Goal: Communication & Community: Participate in discussion

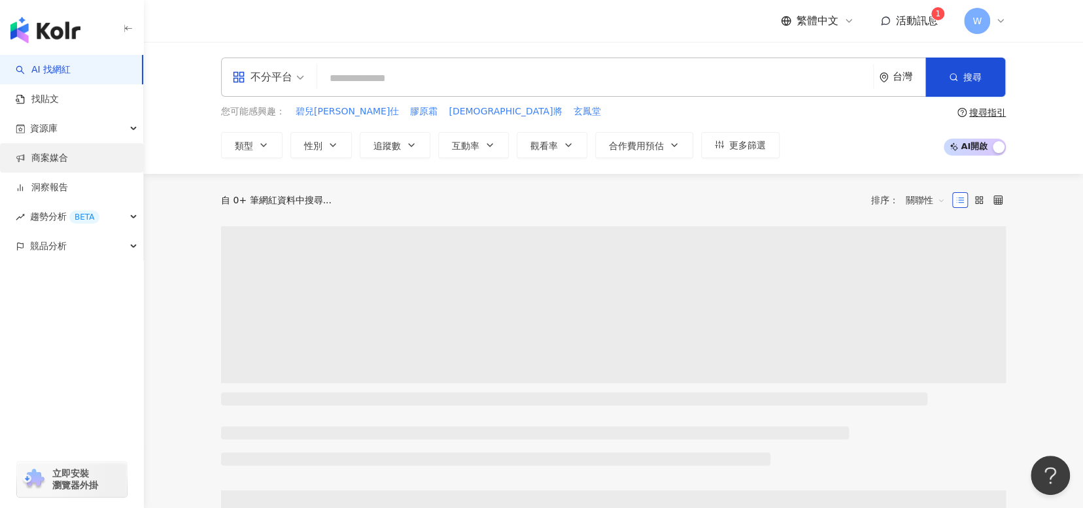
click at [68, 155] on link "商案媒合" at bounding box center [42, 158] width 52 height 13
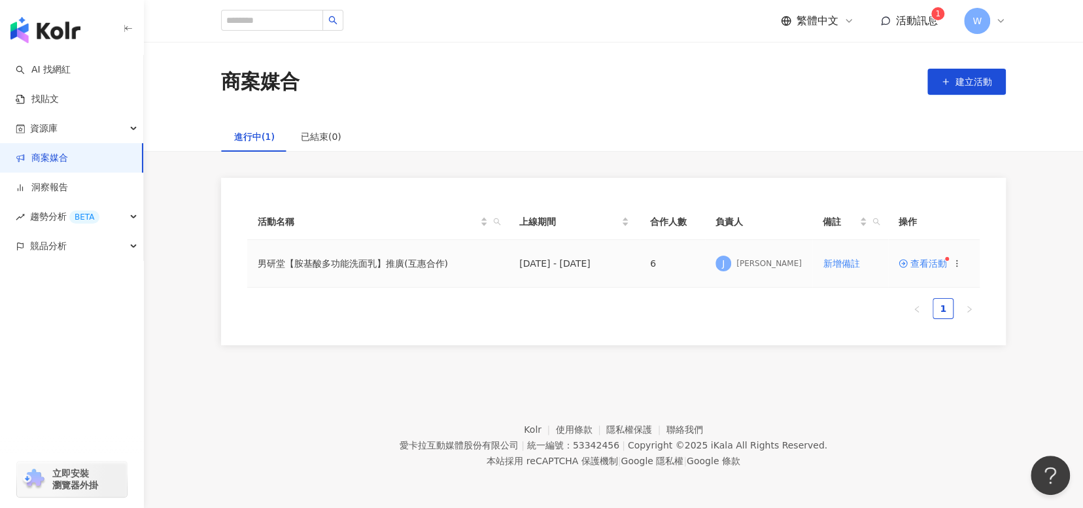
click at [936, 261] on span "查看活動" at bounding box center [922, 263] width 48 height 9
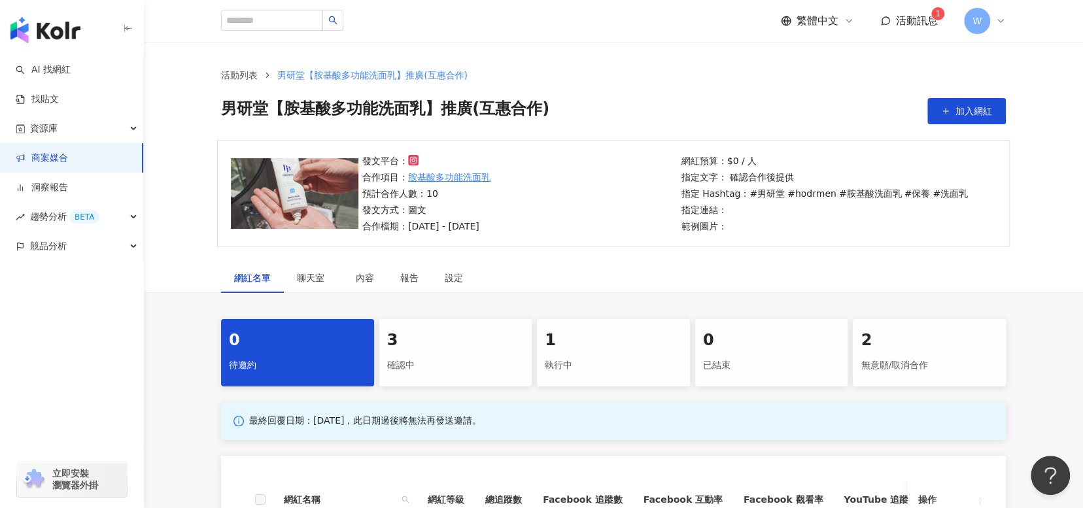
click at [919, 24] on span "活動訊息" at bounding box center [917, 20] width 42 height 12
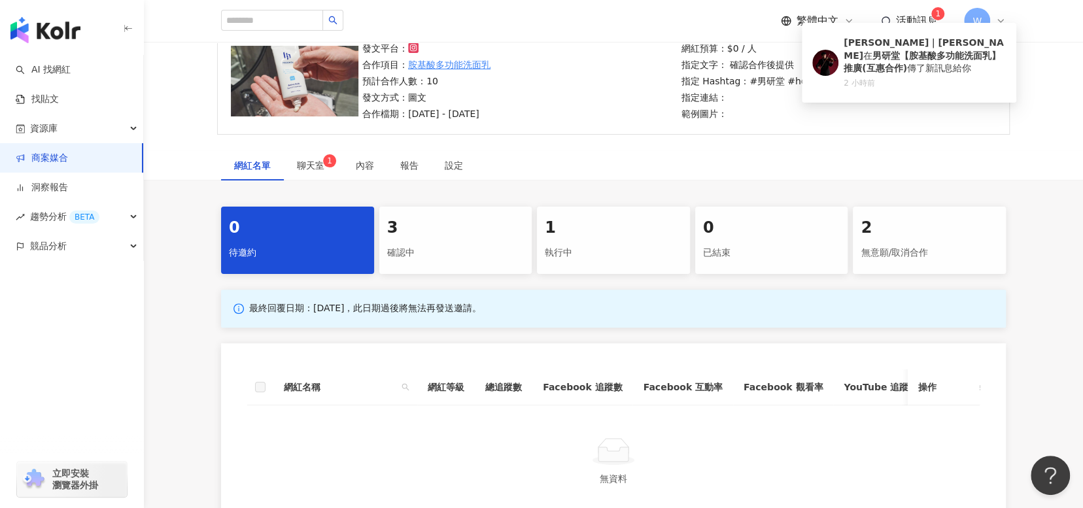
scroll to position [104, 0]
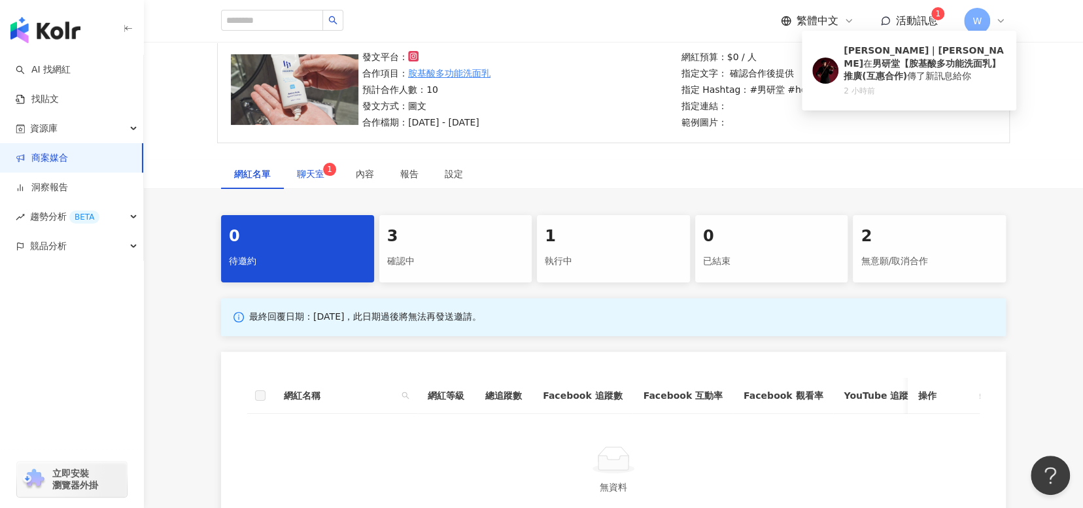
click at [317, 175] on span "聊天室 1" at bounding box center [313, 173] width 33 height 9
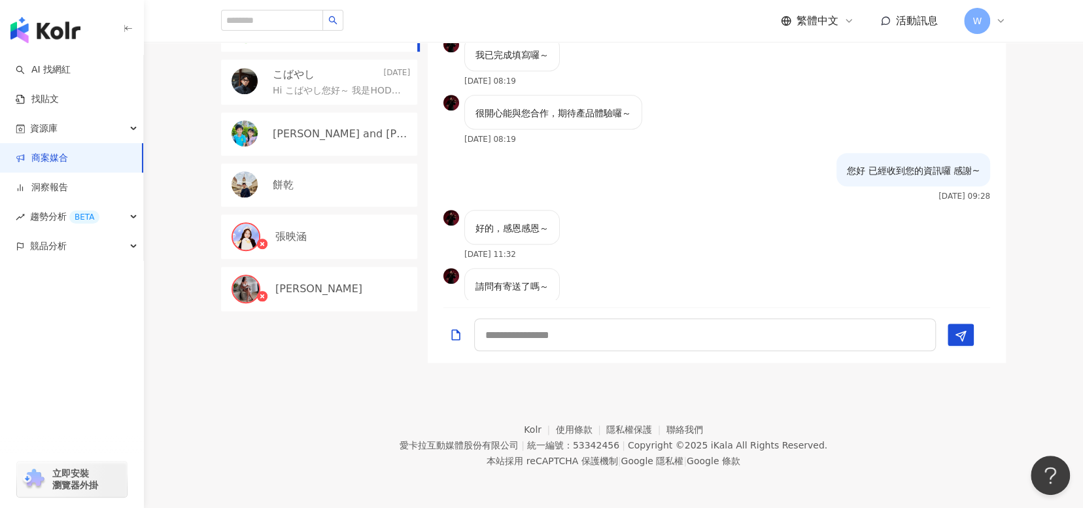
scroll to position [483, 0]
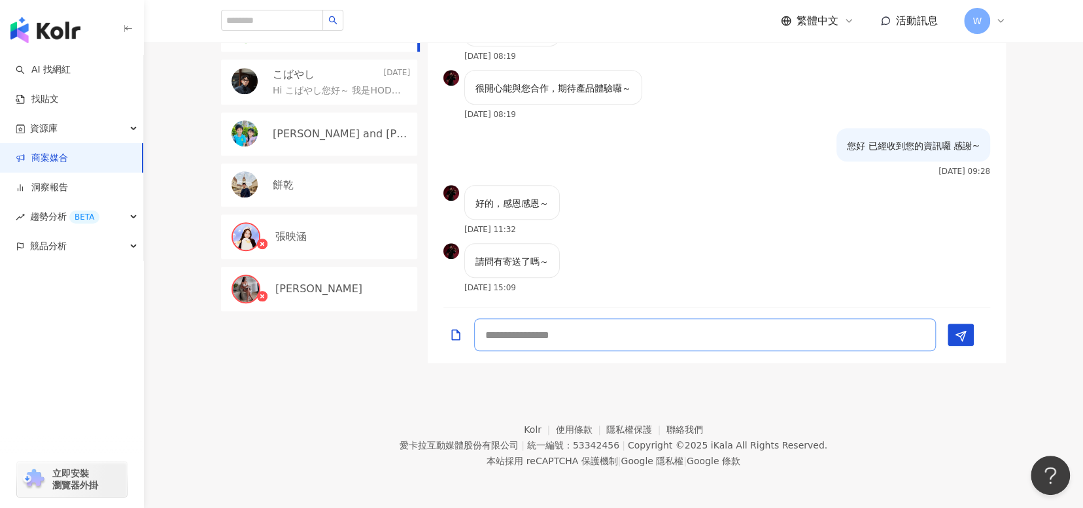
click at [775, 333] on textarea at bounding box center [705, 334] width 462 height 33
type textarea "**********"
click at [966, 337] on icon "Send" at bounding box center [961, 336] width 12 height 12
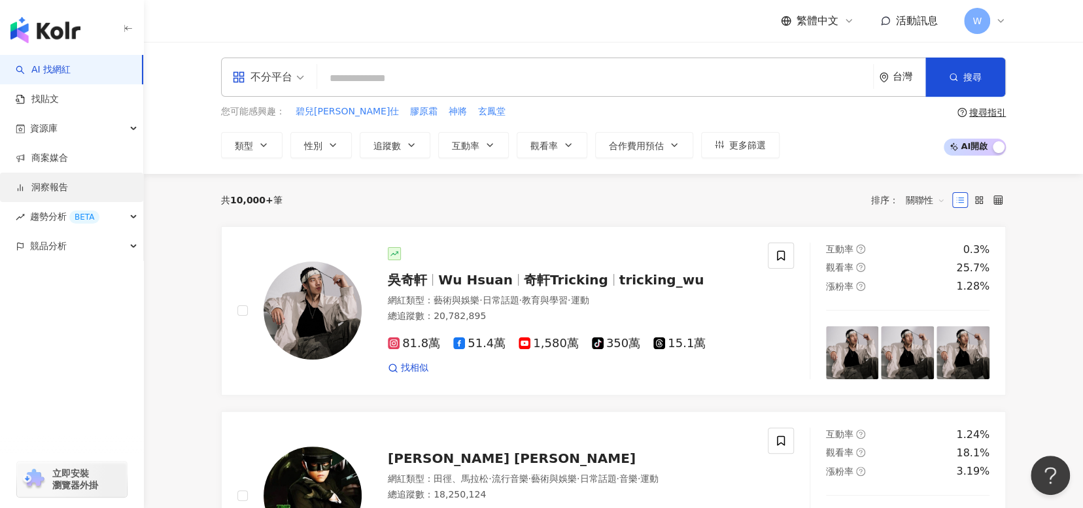
click at [68, 186] on link "洞察報告" at bounding box center [42, 187] width 52 height 13
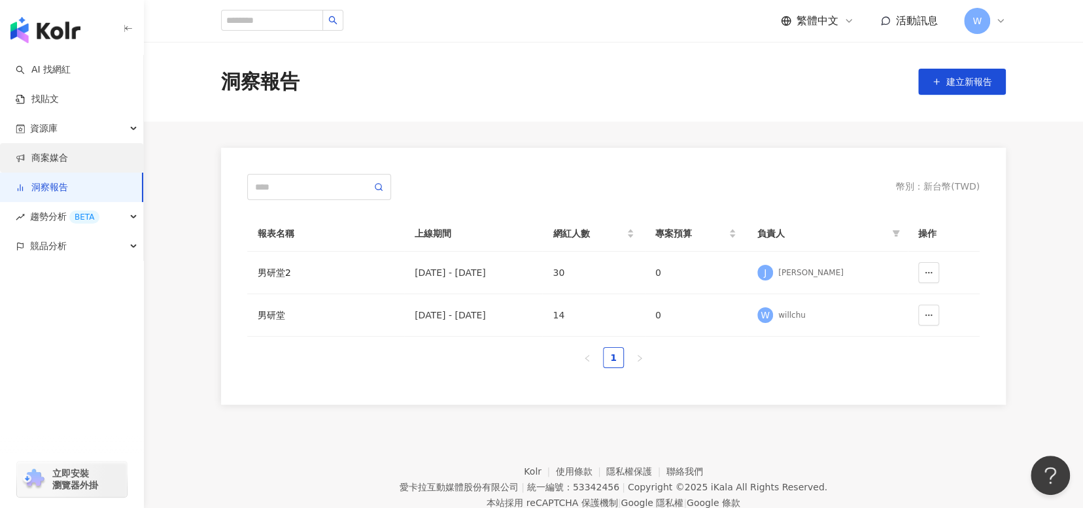
click at [68, 165] on link "商案媒合" at bounding box center [42, 158] width 52 height 13
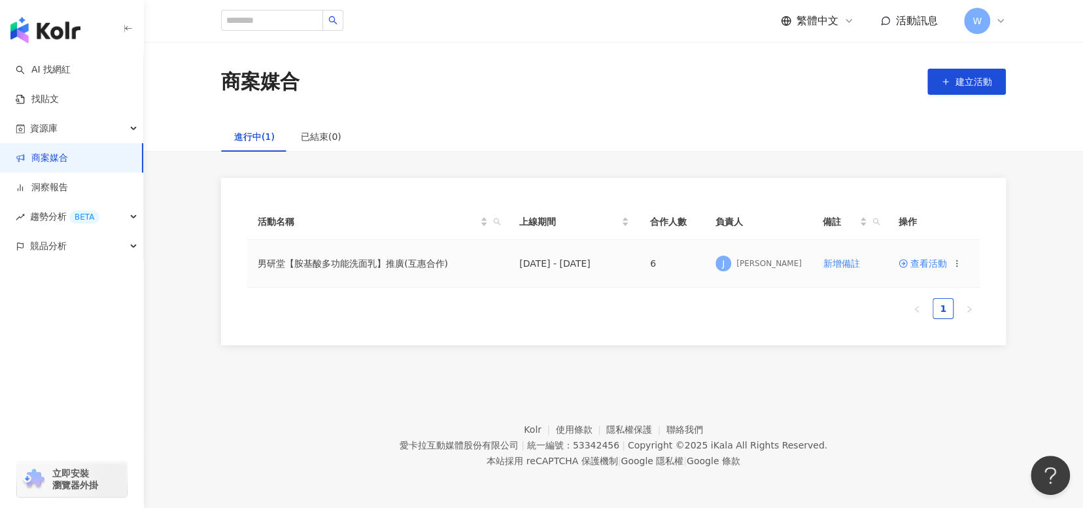
click at [923, 262] on span "查看活動" at bounding box center [922, 263] width 48 height 9
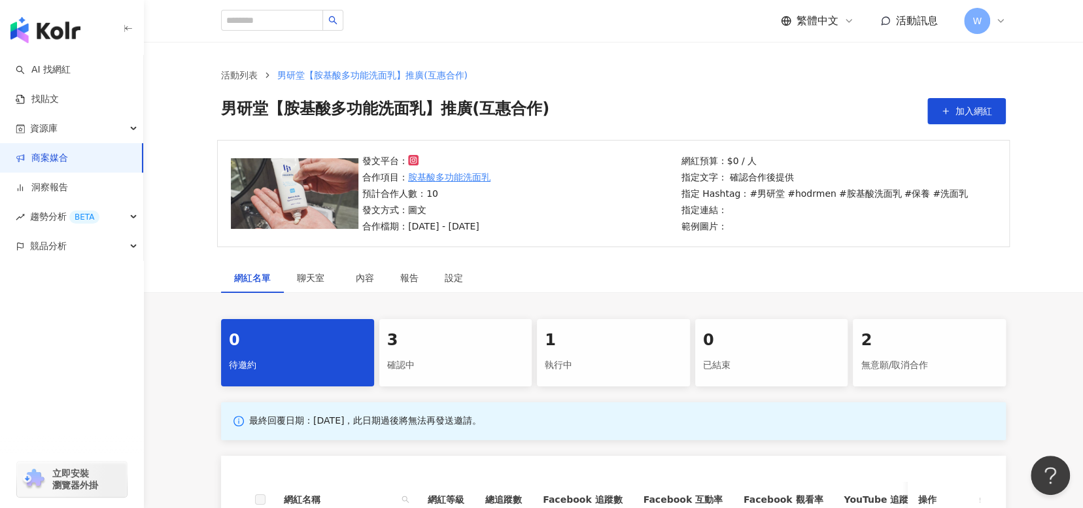
click at [396, 354] on div "確認中" at bounding box center [455, 365] width 137 height 22
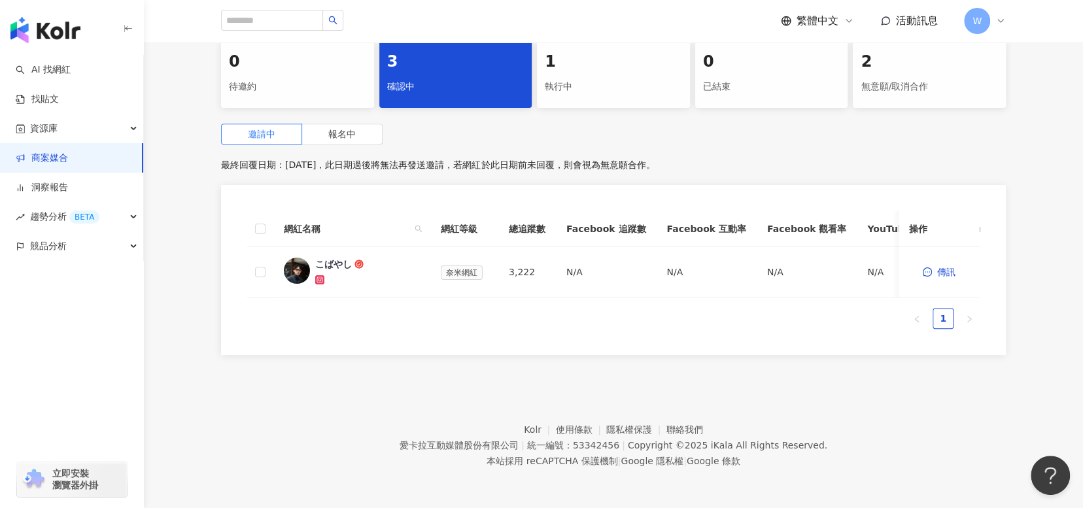
scroll to position [157, 0]
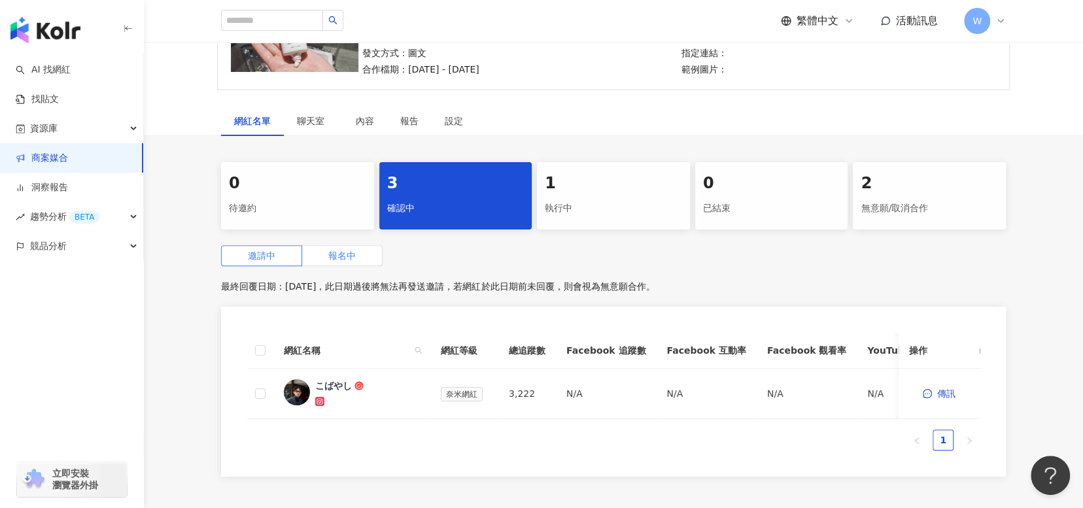
click at [319, 255] on label "報名中" at bounding box center [342, 255] width 80 height 21
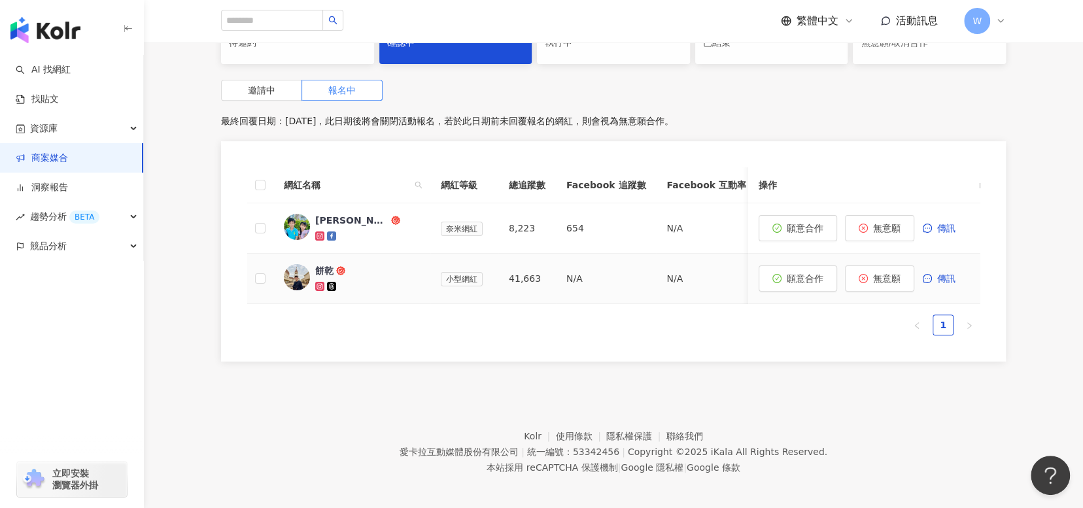
scroll to position [337, 0]
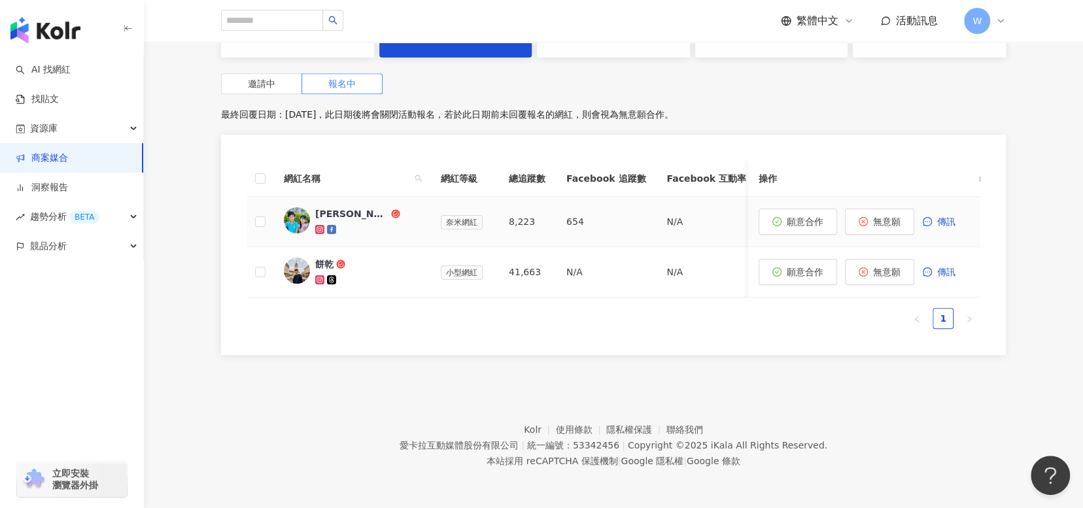
click at [352, 207] on div "[PERSON_NAME] and [PERSON_NAME]" at bounding box center [351, 213] width 73 height 13
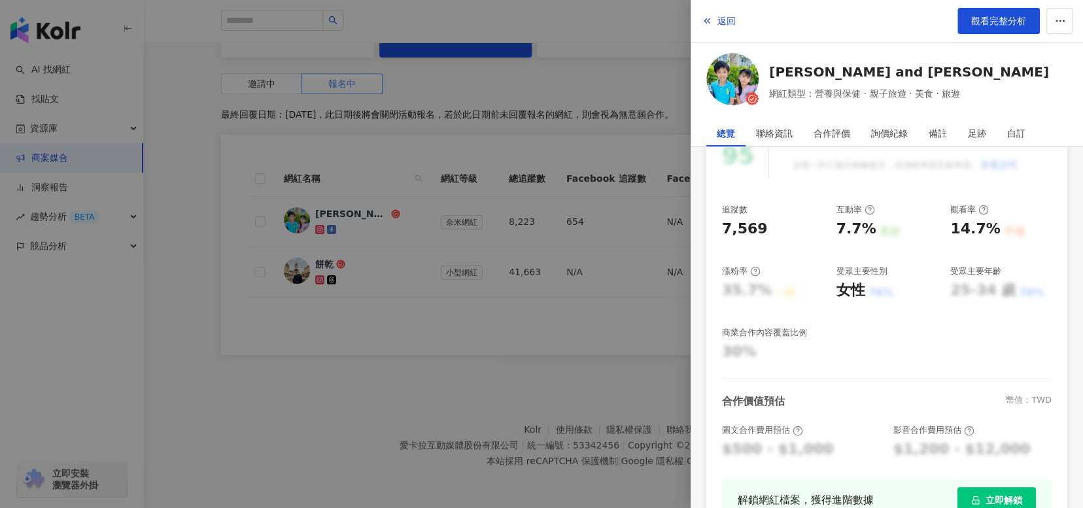
scroll to position [0, 0]
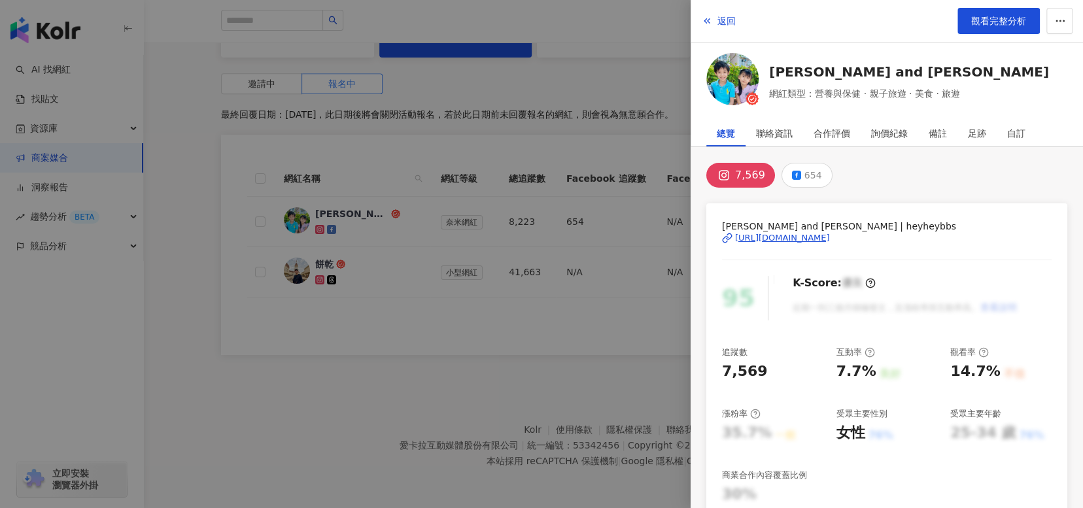
click at [830, 235] on div "https://www.instagram.com/heyheybbs/" at bounding box center [782, 238] width 95 height 12
click at [585, 340] on div at bounding box center [541, 254] width 1083 height 508
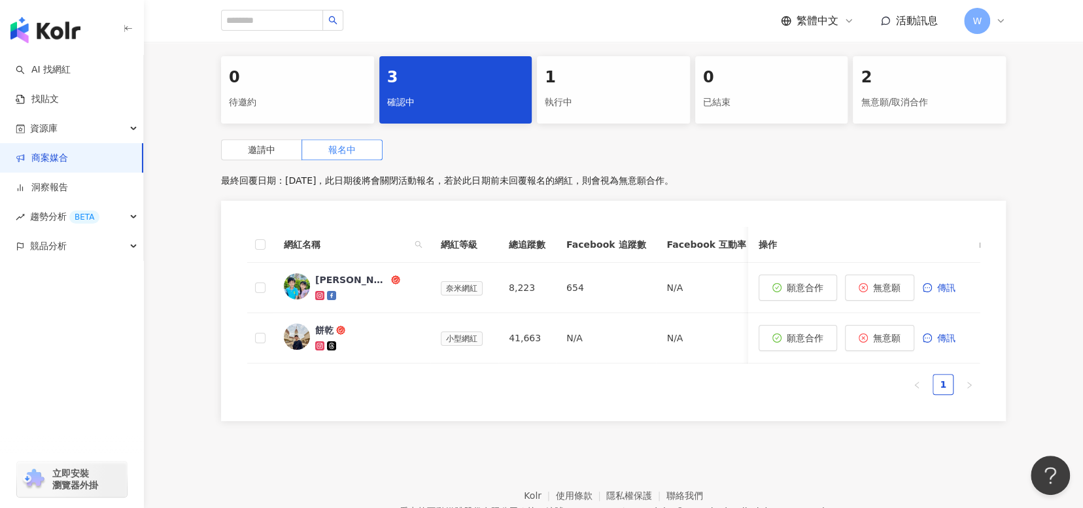
scroll to position [207, 0]
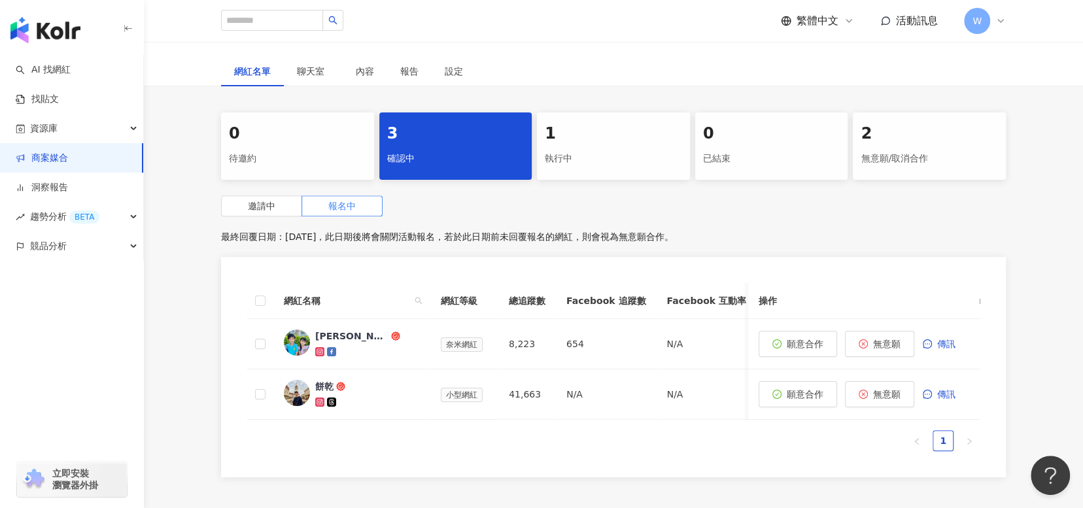
click at [914, 156] on div "無意願/取消合作" at bounding box center [928, 159] width 137 height 22
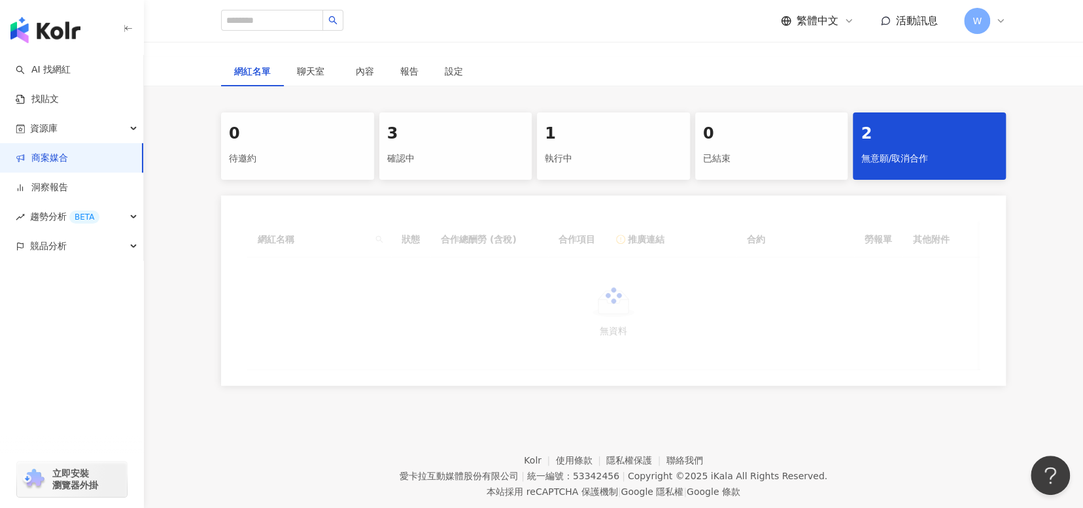
click at [588, 149] on div "執行中" at bounding box center [613, 159] width 137 height 22
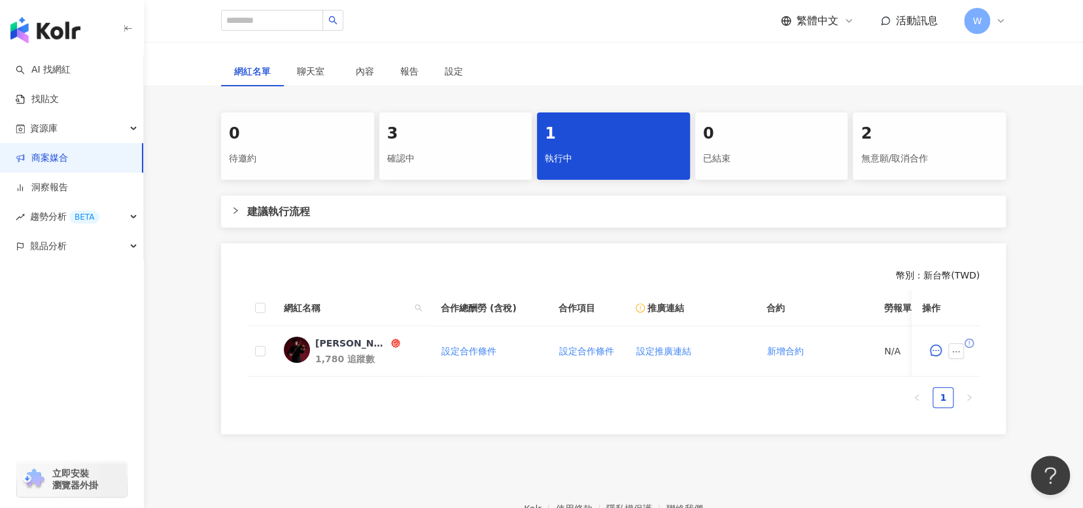
click at [449, 138] on div "3" at bounding box center [455, 134] width 137 height 22
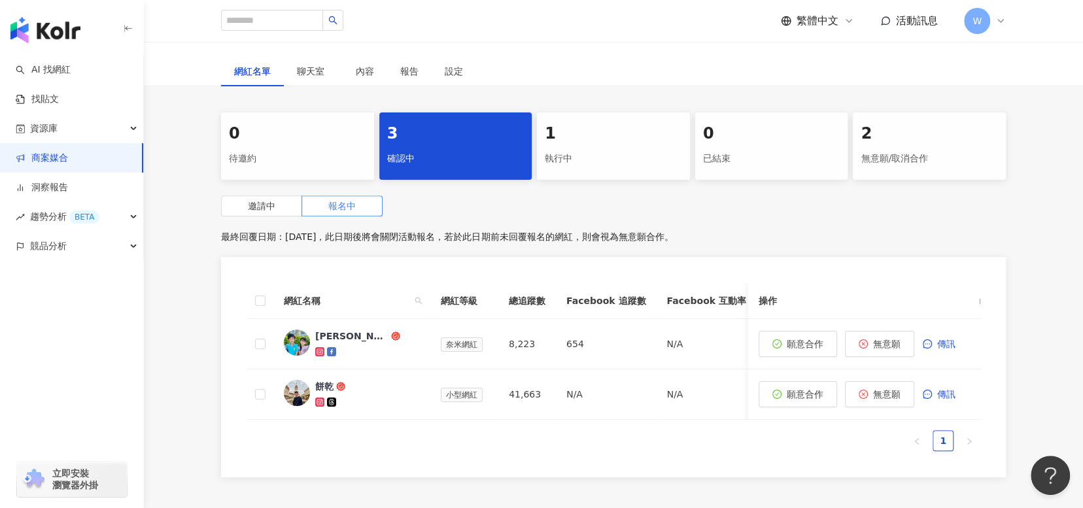
click at [623, 167] on div "執行中" at bounding box center [613, 159] width 137 height 22
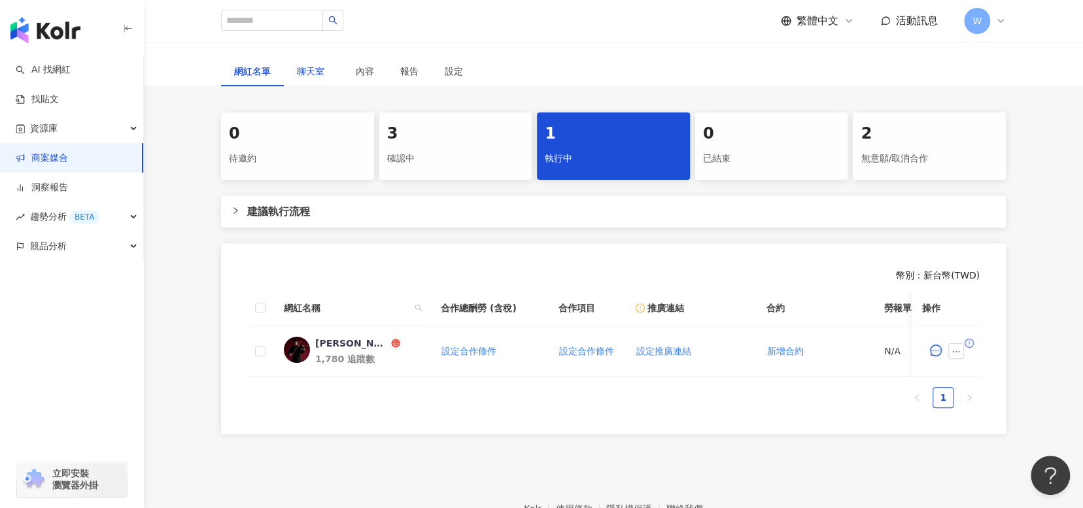
click at [314, 68] on span "聊天室" at bounding box center [313, 71] width 33 height 9
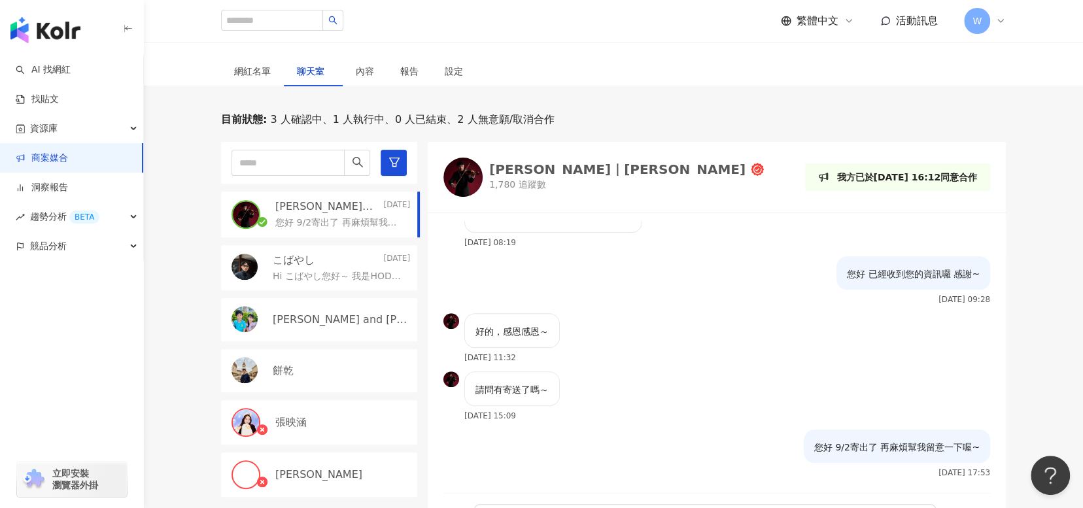
scroll to position [539, 0]
click at [294, 267] on div "Hi こばやし您好～ 我是HODRMEN男研堂 的行銷 [PERSON_NAME] 我們是來自台灣的男性保養品牌 願景是希望透過最簡單及正確的保養 不需要盲…" at bounding box center [341, 275] width 137 height 16
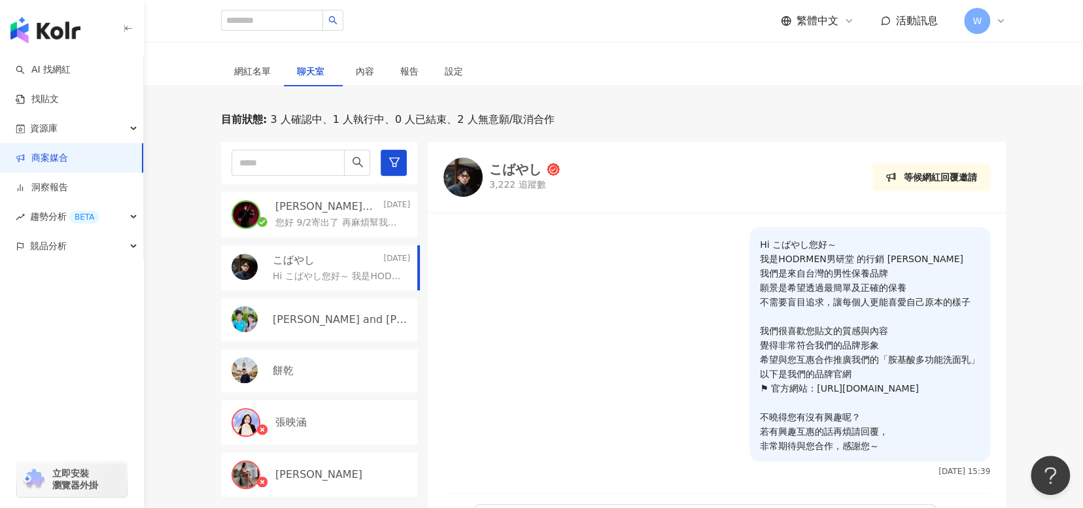
click at [299, 331] on div "[PERSON_NAME] and [PERSON_NAME]" at bounding box center [319, 319] width 196 height 43
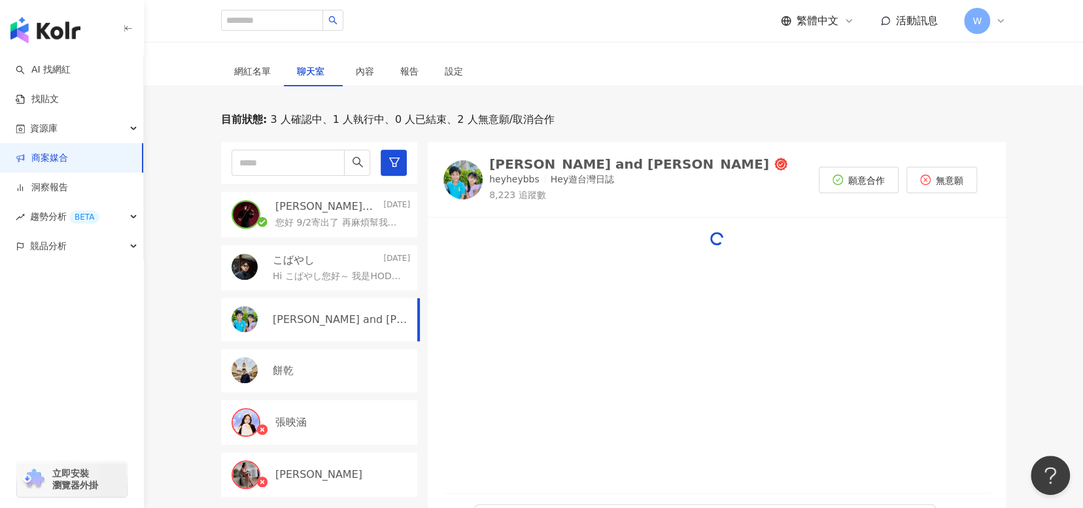
click at [319, 291] on div "Jimmy｜彥傑 Today 您好 9/2寄出了 再麻煩幫我留意一下喔~ こばやし 2025/8/19 Hi こばやし您好～ 我是HODRMEN男研堂 的…" at bounding box center [324, 345] width 207 height 407
click at [319, 278] on p "Hi こばやし您好～ 我是HODRMEN男研堂 的行銷 [PERSON_NAME] 我們是來自台灣的男性保養品牌 願景是希望透過最簡單及正確的保養 不需要盲…" at bounding box center [339, 276] width 132 height 13
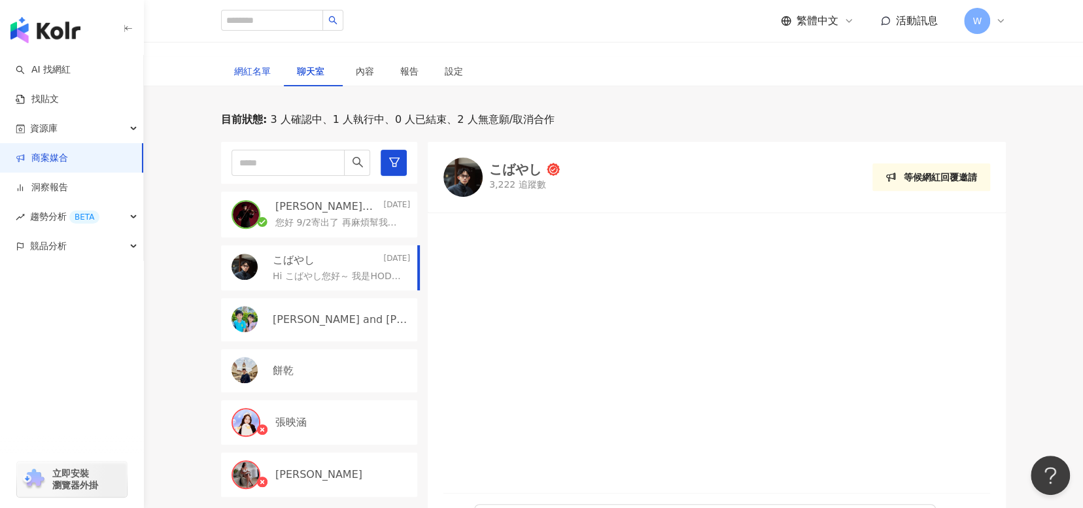
click at [254, 76] on div "網紅名單" at bounding box center [252, 71] width 37 height 14
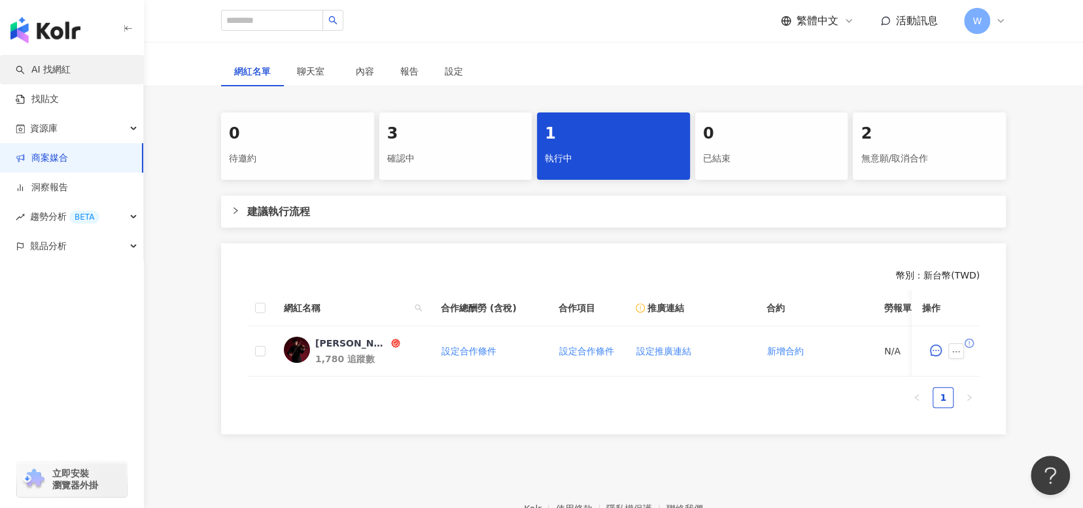
click at [71, 73] on link "AI 找網紅" at bounding box center [43, 69] width 55 height 13
